Goal: Find specific page/section: Find specific page/section

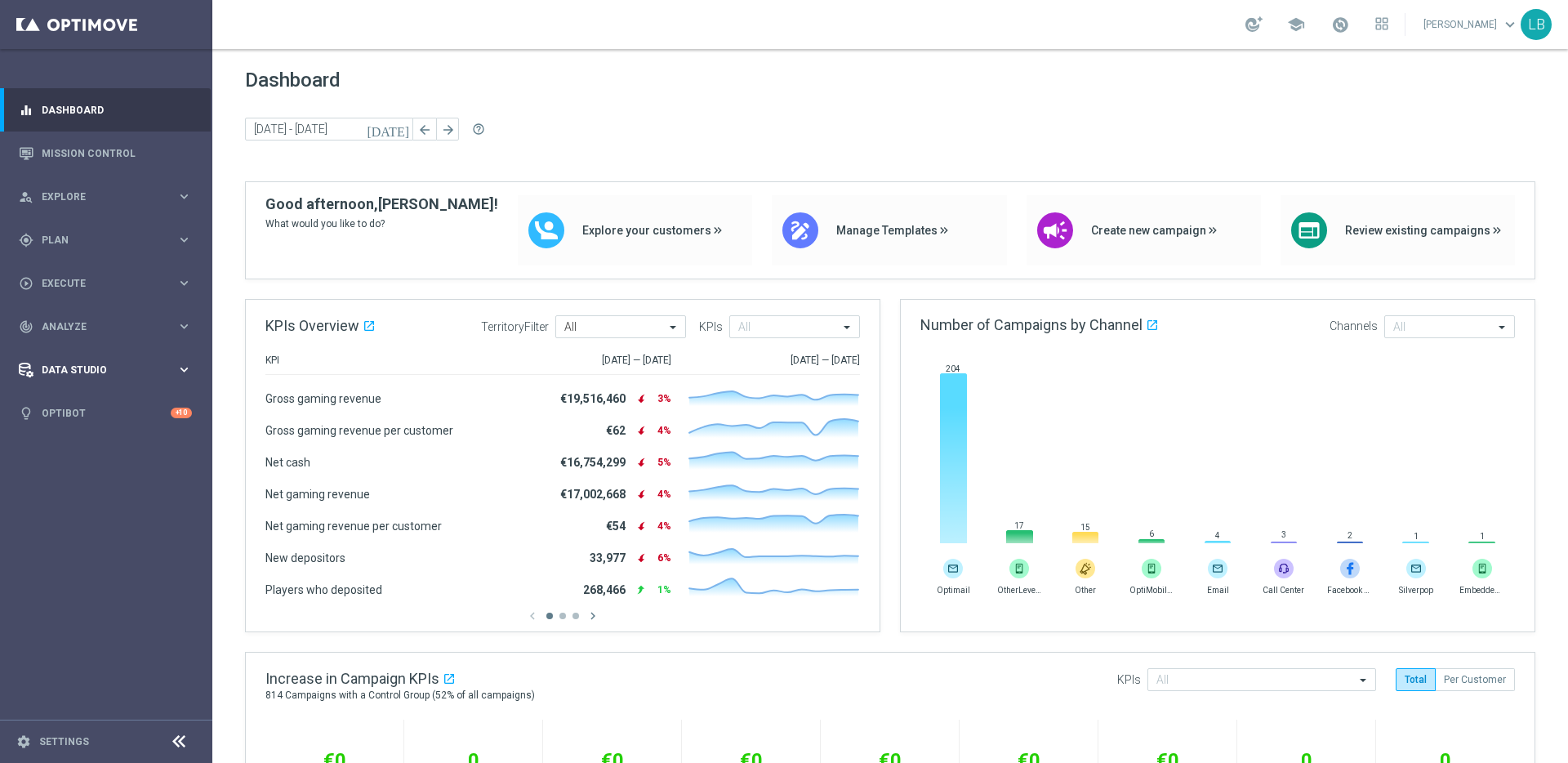
click at [183, 369] on icon "keyboard_arrow_right" at bounding box center [184, 370] width 16 height 16
click at [87, 401] on link "Attributes" at bounding box center [105, 403] width 127 height 13
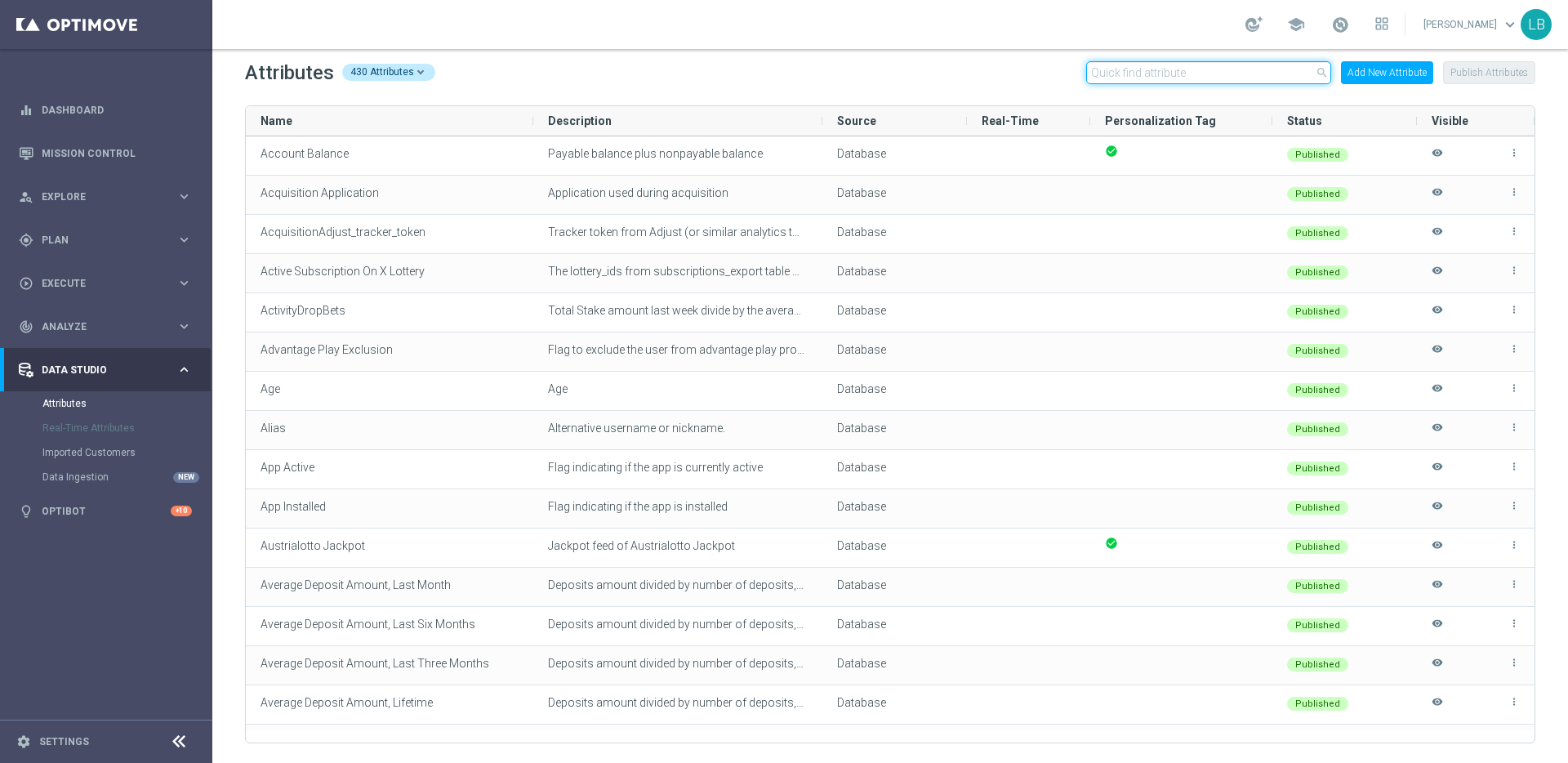
click at [1210, 70] on input "text" at bounding box center [1208, 73] width 245 height 23
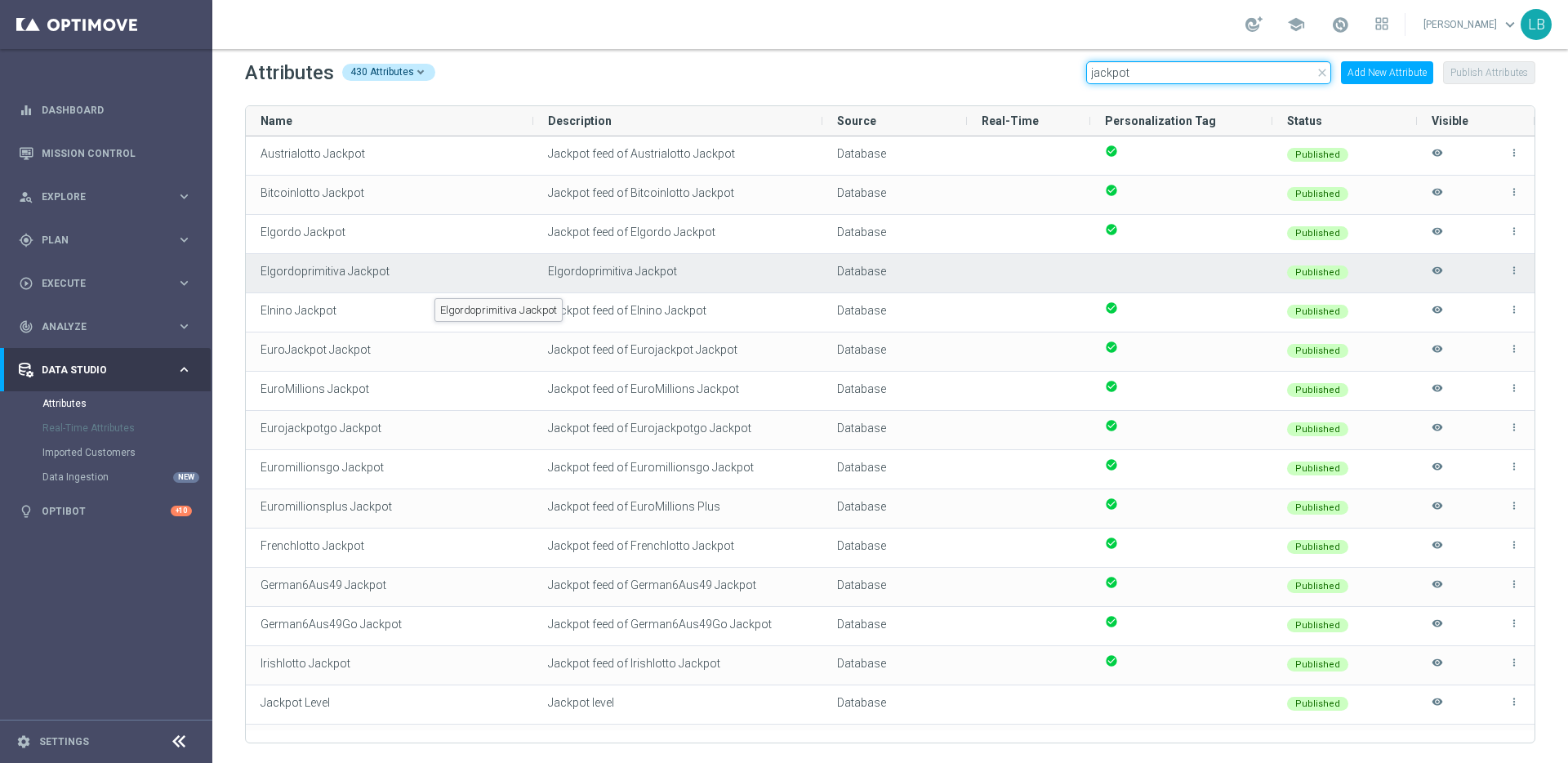
type input "jackpot"
click at [462, 272] on div "Elgordoprimitiva Jackpot" at bounding box center [389, 274] width 287 height 39
